Goal: Task Accomplishment & Management: Manage account settings

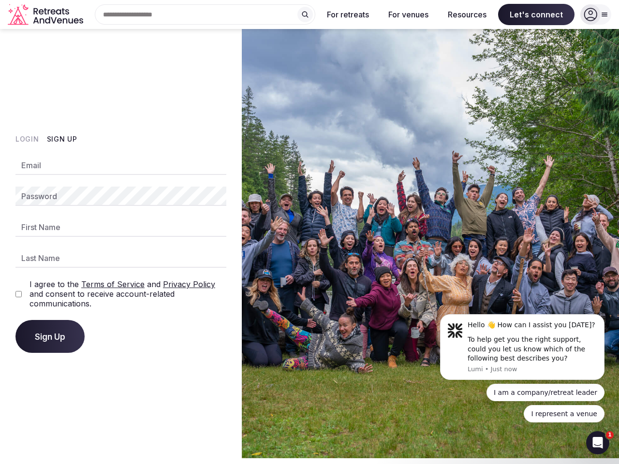
click at [309, 229] on img at bounding box center [430, 243] width 377 height 429
click at [205, 14] on div "Search Popular Destinations [GEOGRAPHIC_DATA], [GEOGRAPHIC_DATA] [GEOGRAPHIC_DA…" at bounding box center [201, 14] width 228 height 20
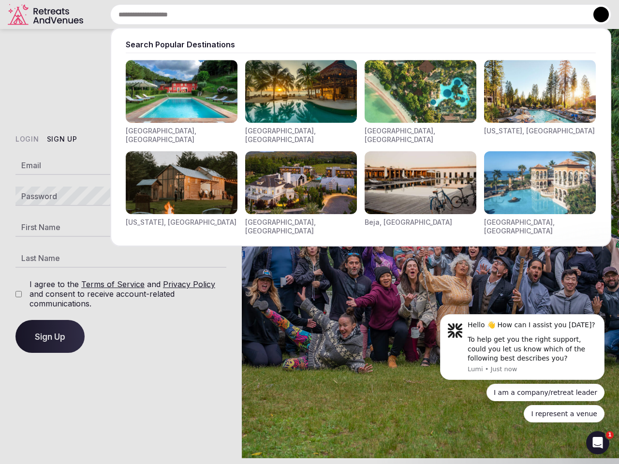
click at [305, 14] on input "text" at bounding box center [360, 14] width 501 height 20
click at [348, 14] on input "text" at bounding box center [360, 14] width 501 height 20
click at [408, 14] on input "text" at bounding box center [360, 14] width 501 height 20
click at [467, 14] on input "text" at bounding box center [360, 14] width 501 height 20
click at [536, 14] on input "text" at bounding box center [360, 14] width 501 height 20
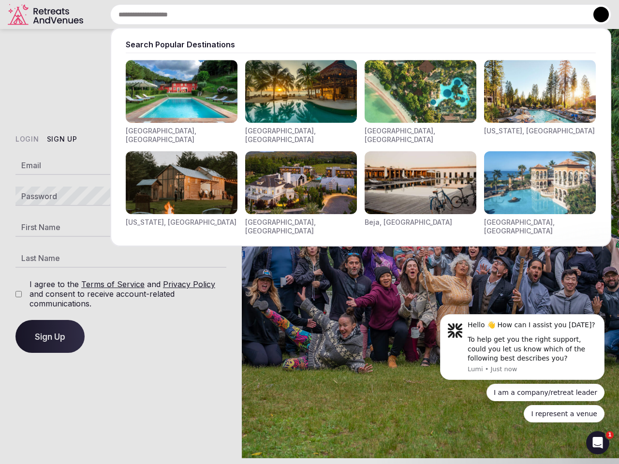
click at [595, 14] on button at bounding box center [600, 14] width 15 height 15
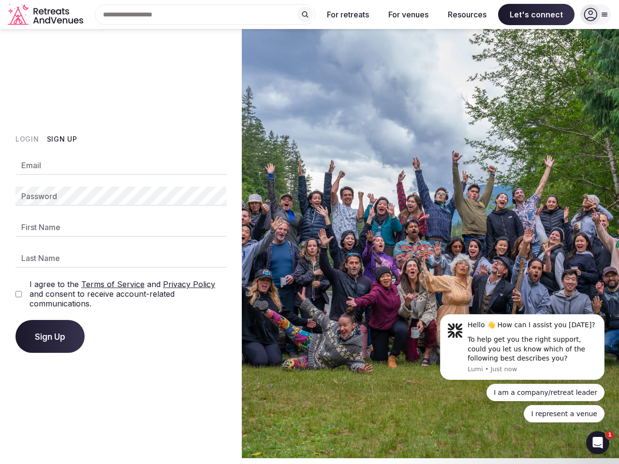
click at [27, 139] on button "Login" at bounding box center [27, 139] width 24 height 10
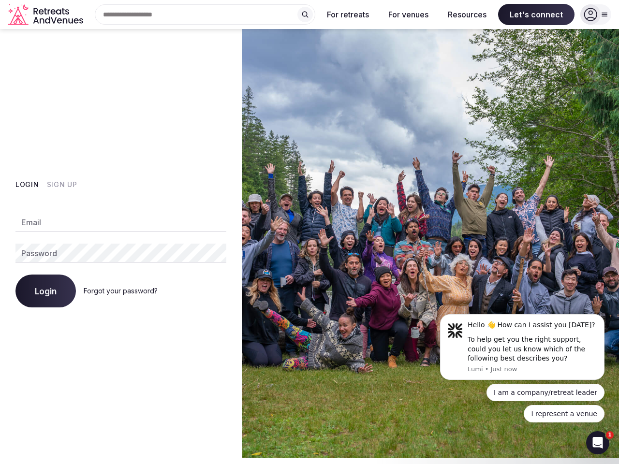
click at [61, 139] on div "Login Sign Up Email Password Login Forgot your password?" at bounding box center [121, 243] width 242 height 429
